Goal: Check status

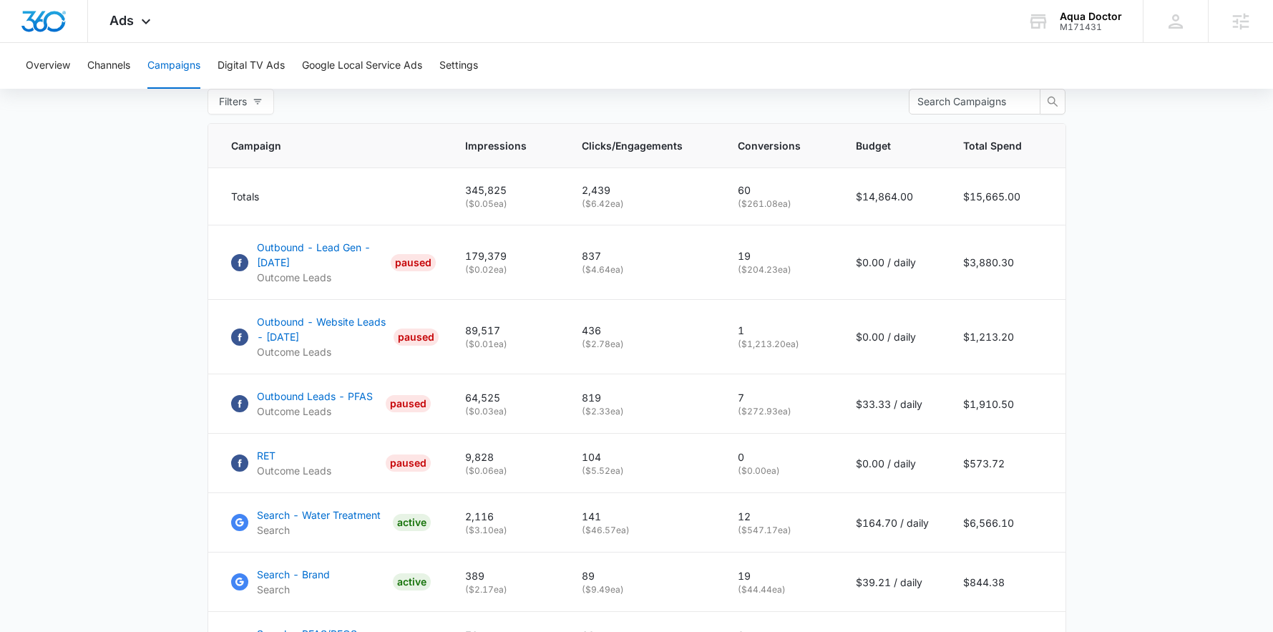
scroll to position [592, 0]
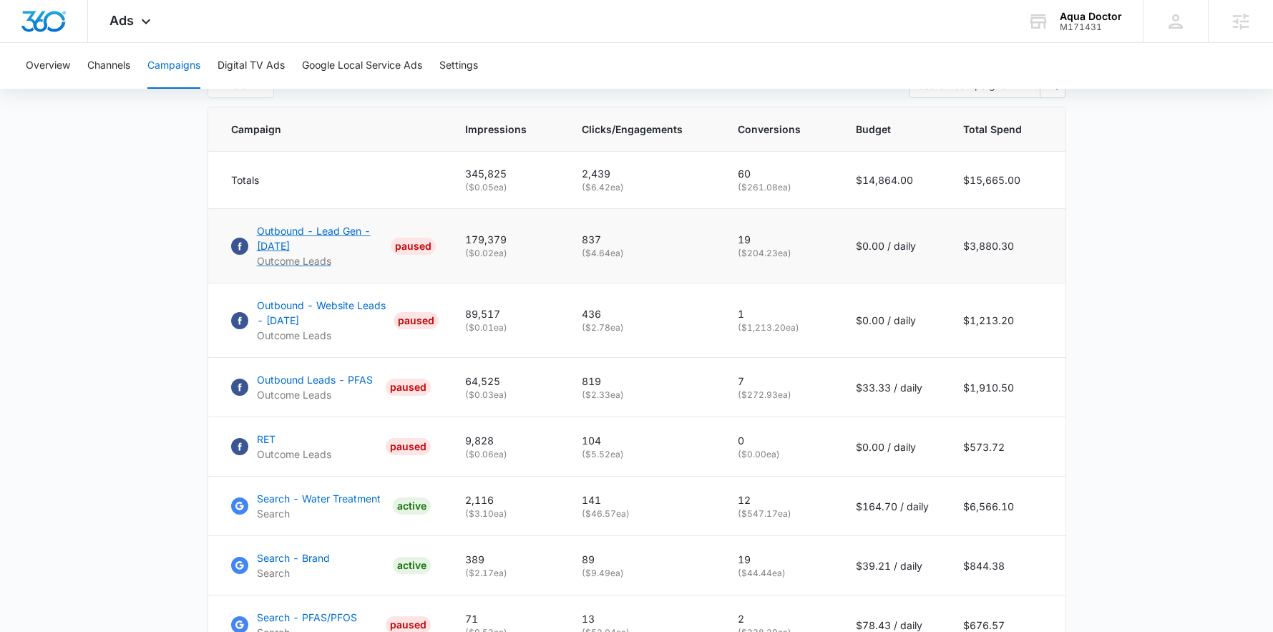
click at [301, 236] on p "Outbound - Lead Gen - [DATE]" at bounding box center [321, 238] width 129 height 30
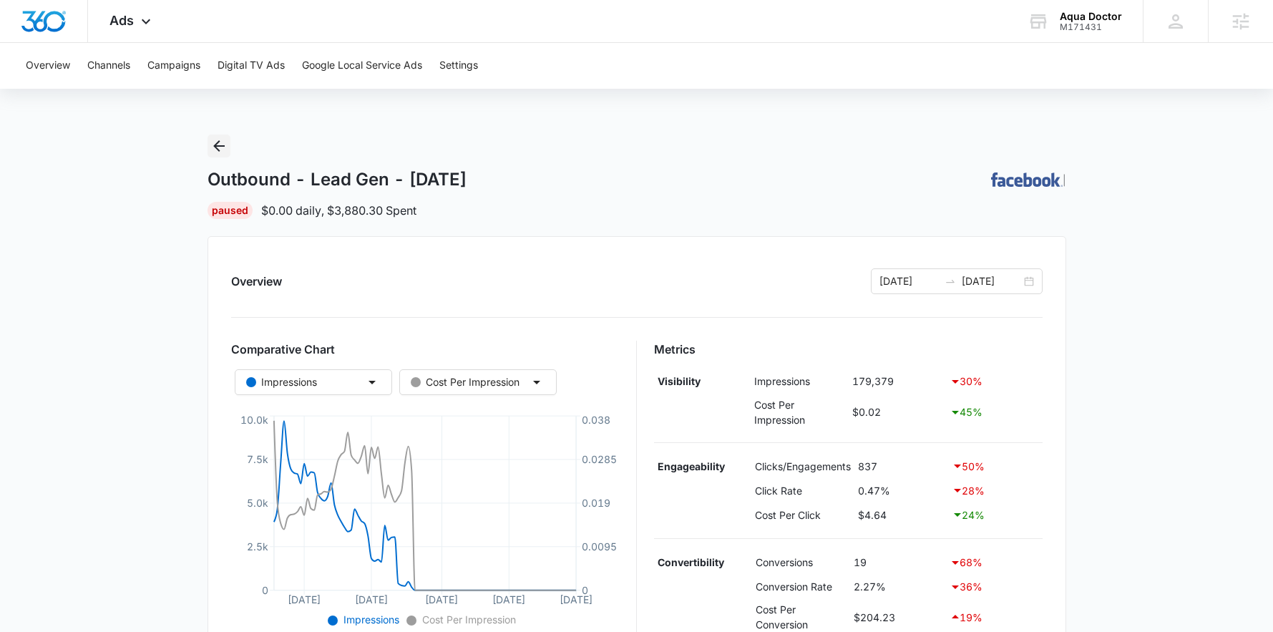
click at [221, 143] on icon "Back" at bounding box center [218, 145] width 17 height 17
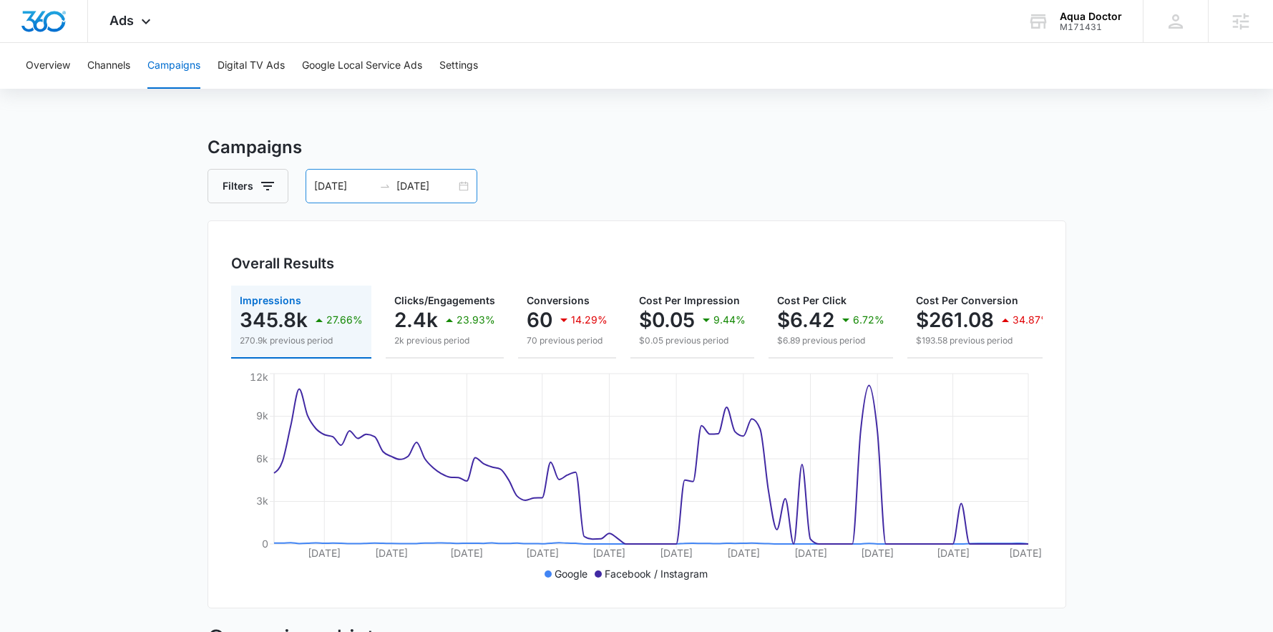
click at [372, 177] on div "[DATE] [DATE]" at bounding box center [392, 186] width 172 height 34
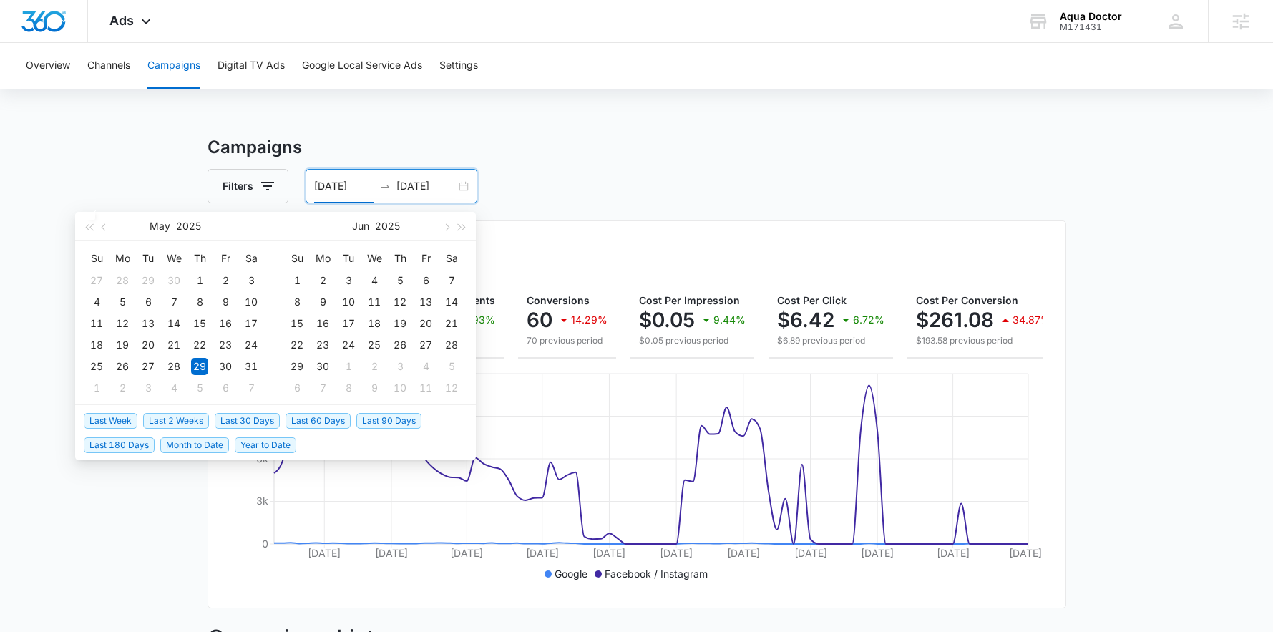
click at [246, 422] on span "Last 30 Days" at bounding box center [247, 421] width 65 height 16
type input "[DATE]"
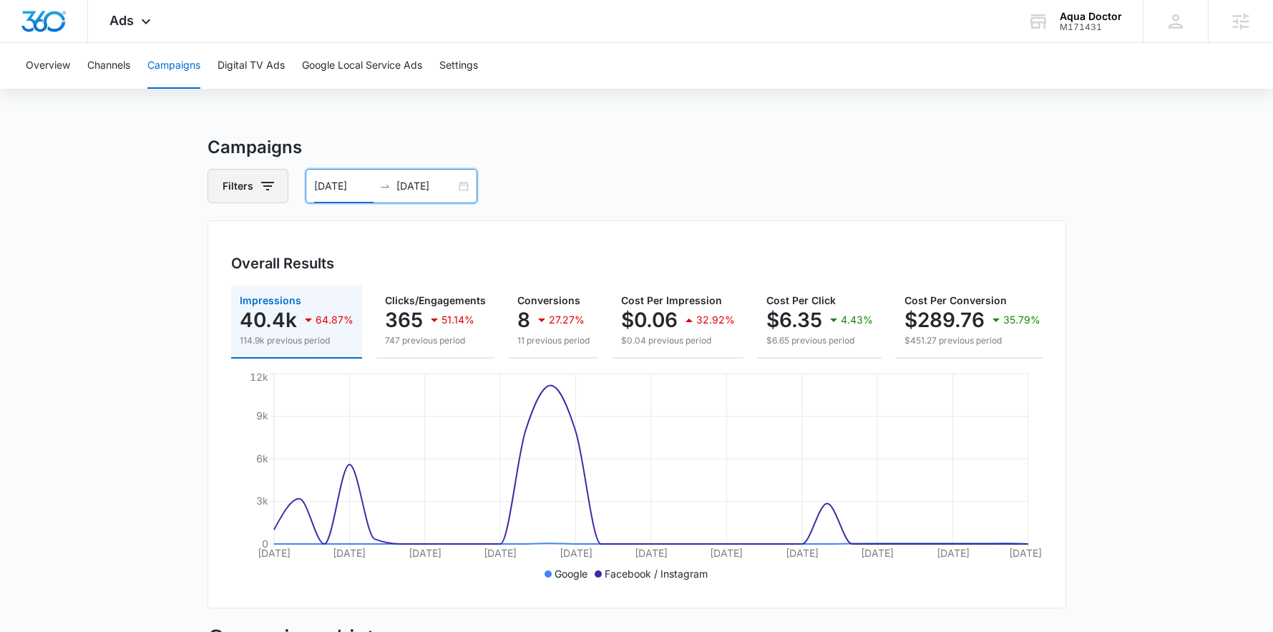
click at [268, 171] on button "Filters" at bounding box center [248, 186] width 81 height 34
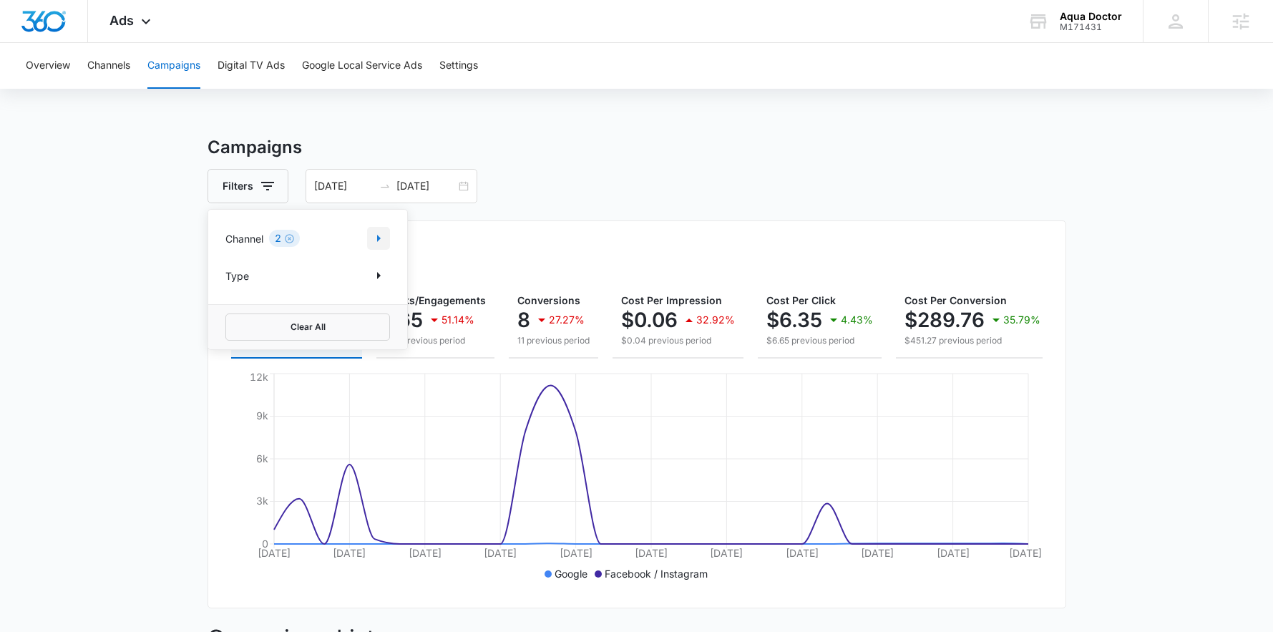
click at [387, 240] on button "Show Channel filters" at bounding box center [378, 238] width 23 height 23
click at [230, 311] on icon at bounding box center [233, 309] width 9 height 6
click at [226, 310] on input "Facebook / Instagram" at bounding box center [225, 309] width 1 height 1
checkbox input "false"
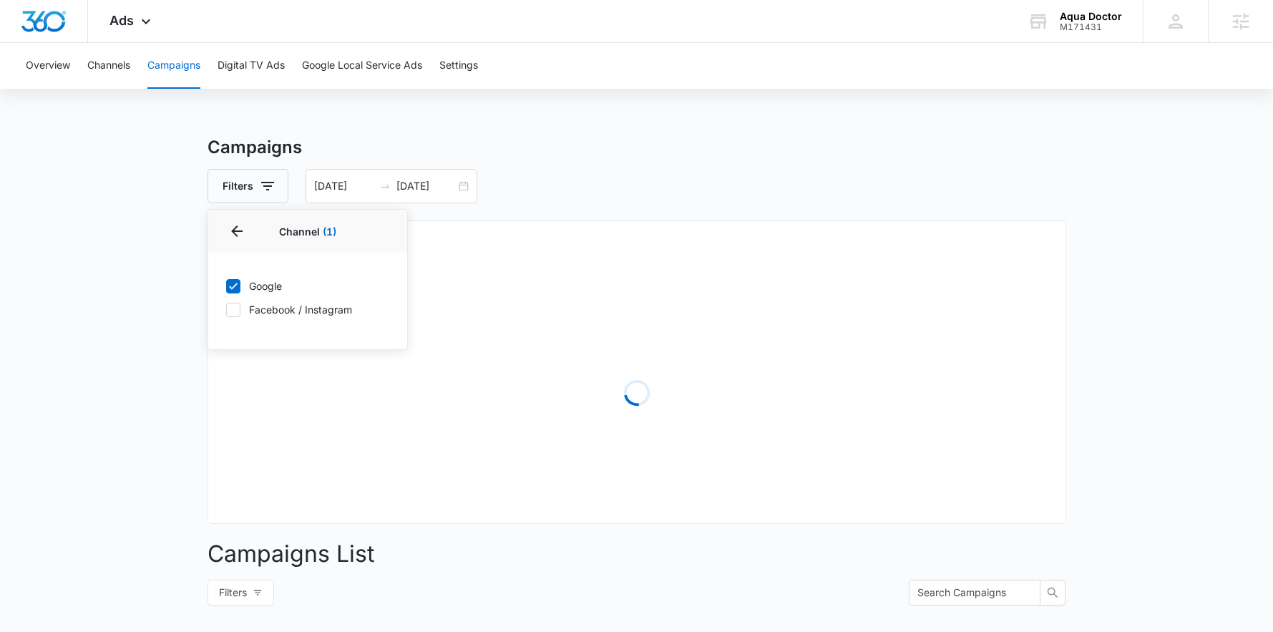
click at [136, 277] on main "Campaigns Filters Channel 1 Channel (1) Google Facebook / Instagram Type Clear …" at bounding box center [636, 508] width 1273 height 746
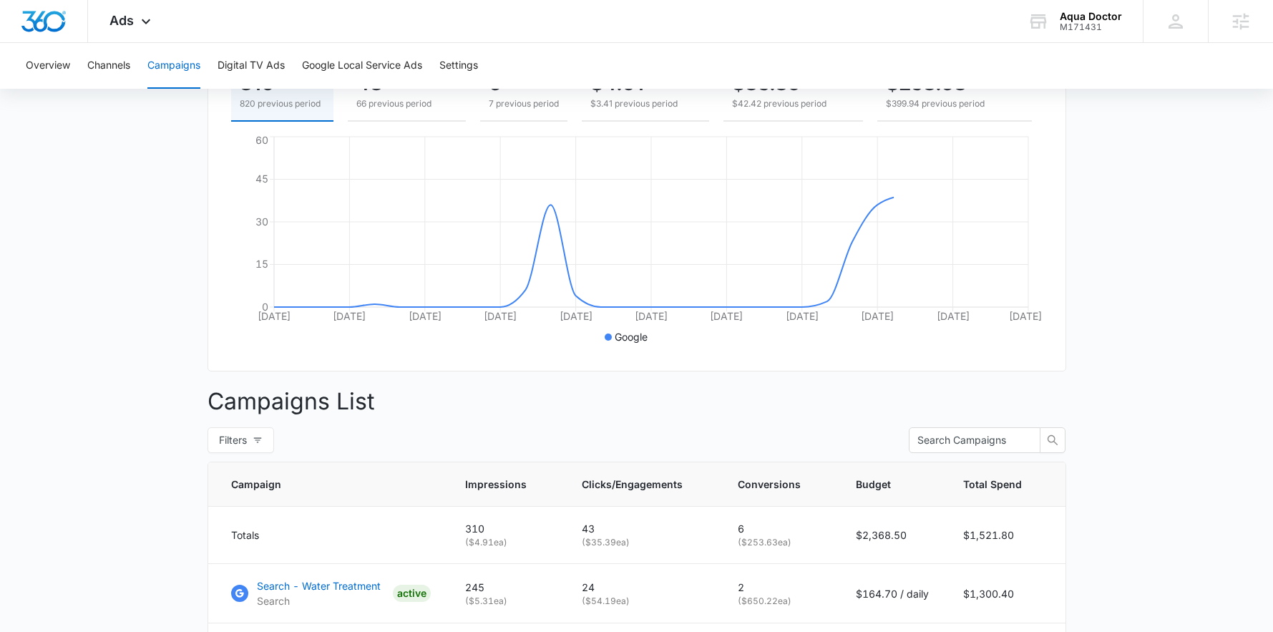
scroll to position [389, 0]
